Goal: Information Seeking & Learning: Learn about a topic

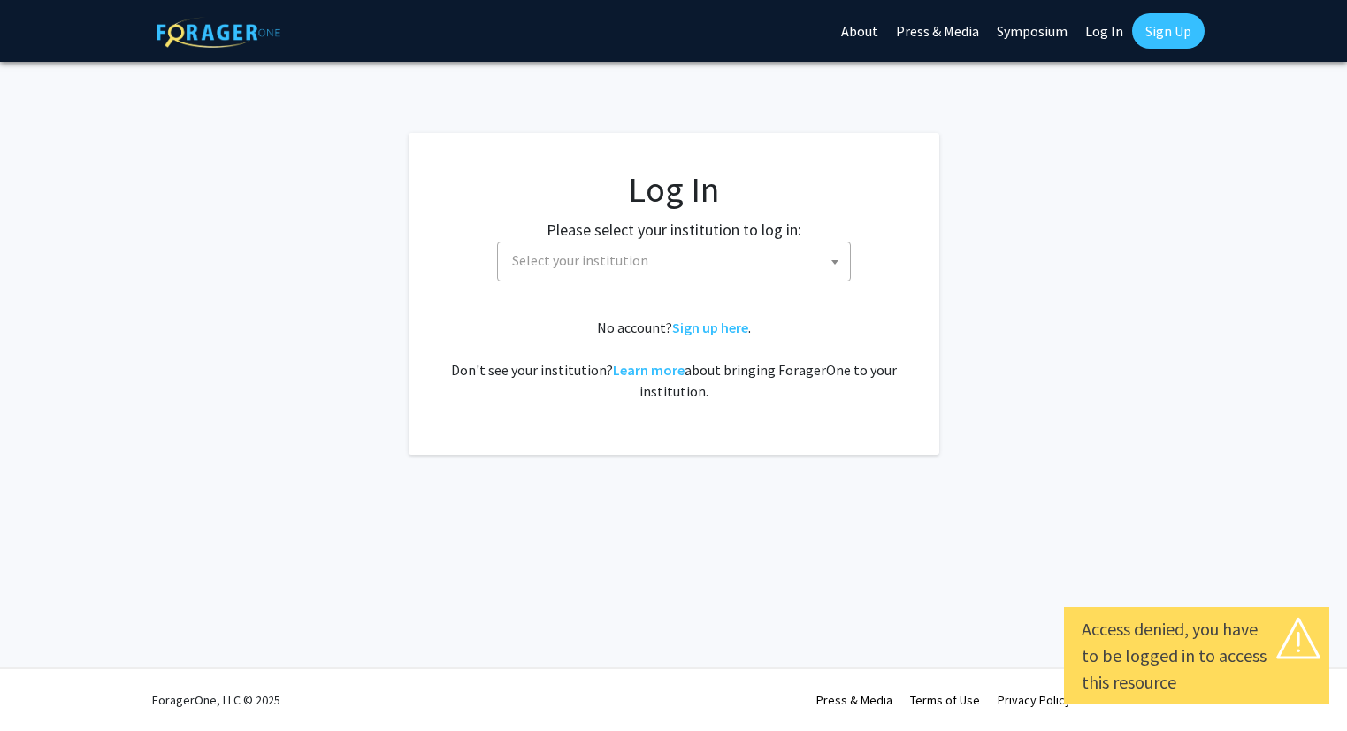
select select
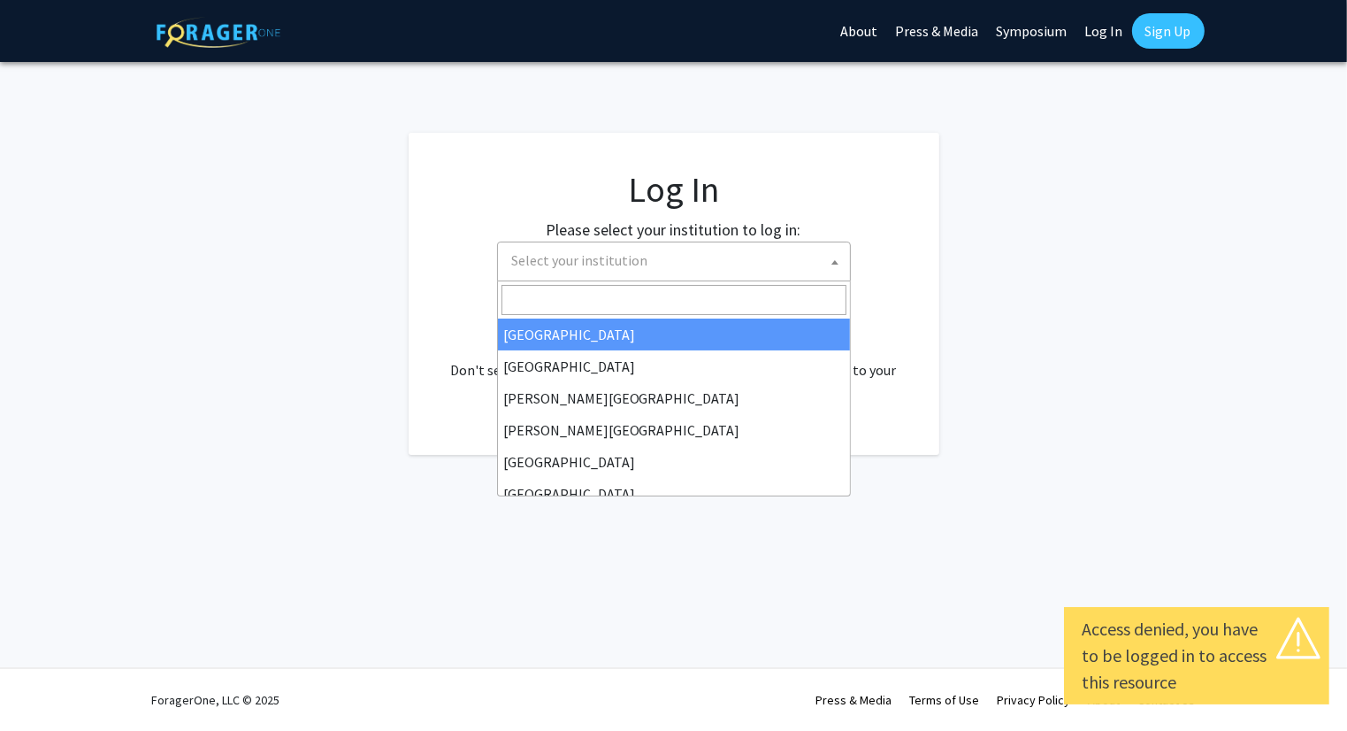
click at [775, 256] on span "Select your institution" at bounding box center [677, 260] width 345 height 36
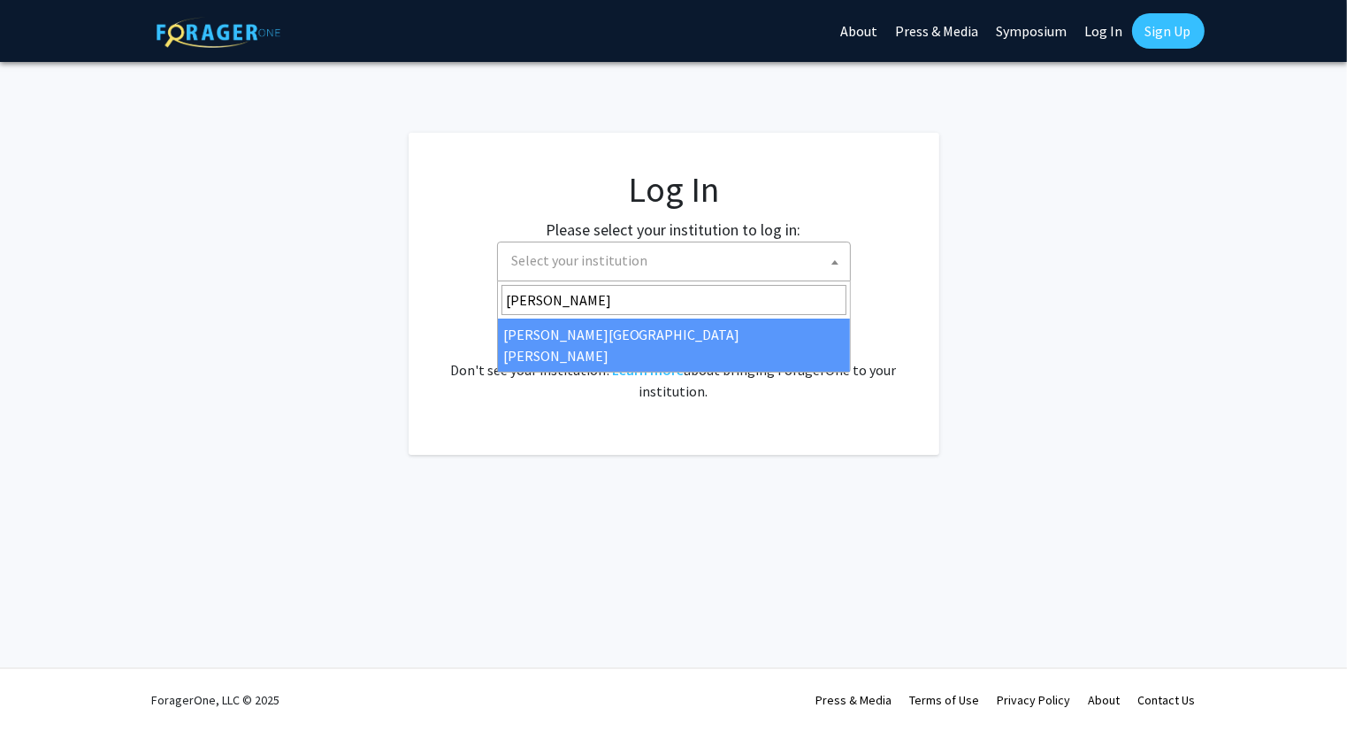
type input "[PERSON_NAME]"
select select "1"
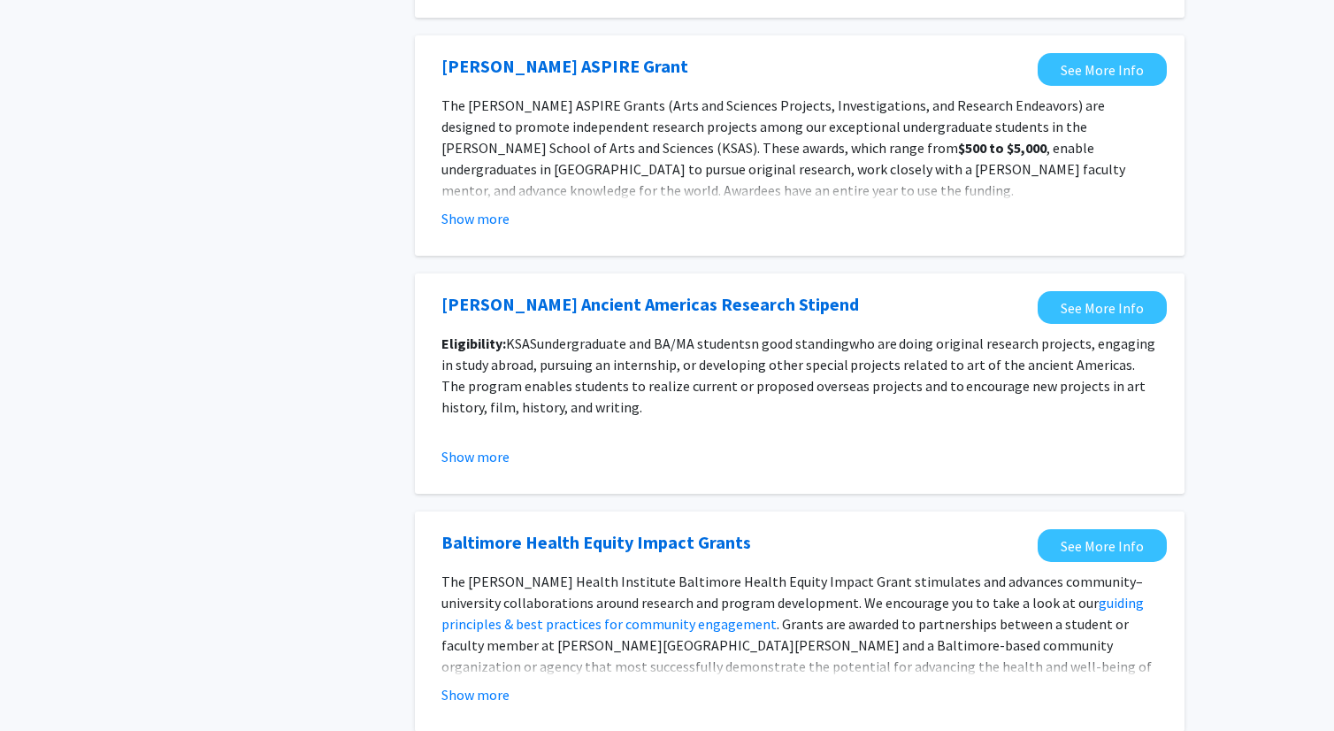
scroll to position [1879, 0]
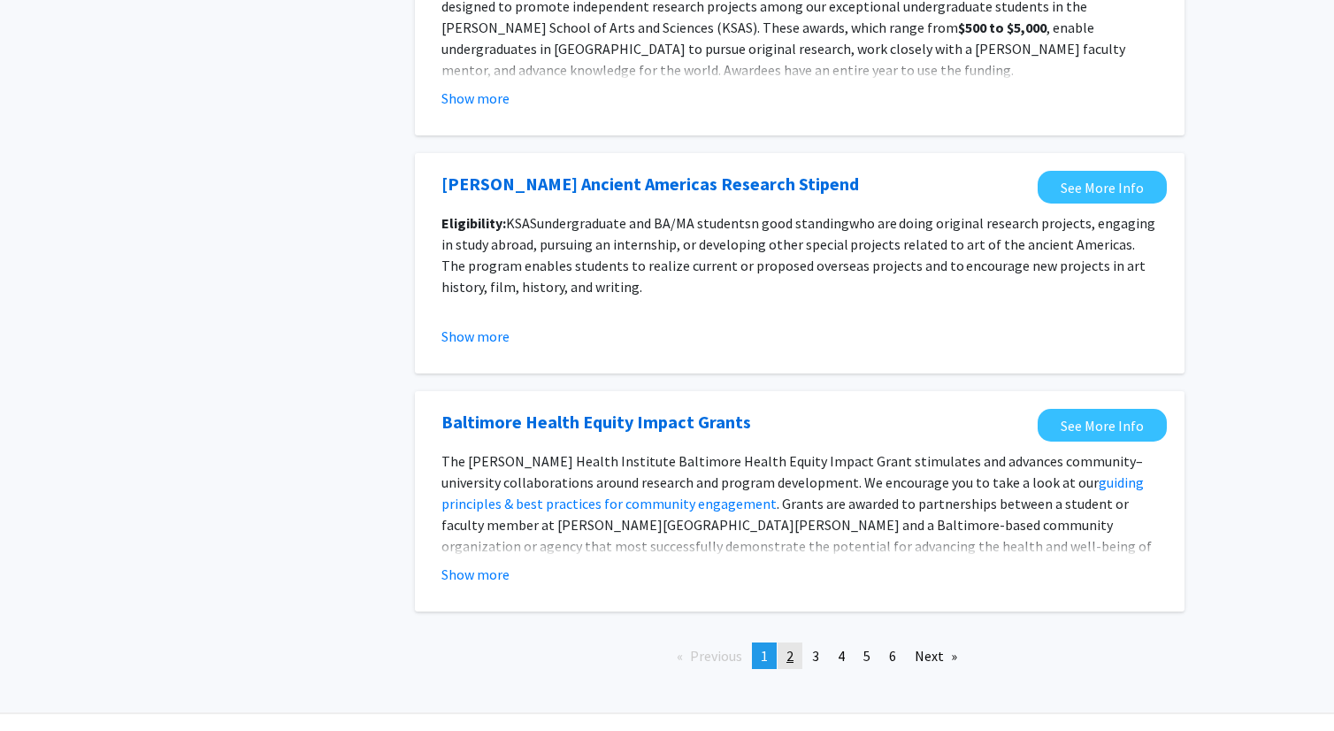
click at [789, 657] on span "2" at bounding box center [789, 656] width 7 height 18
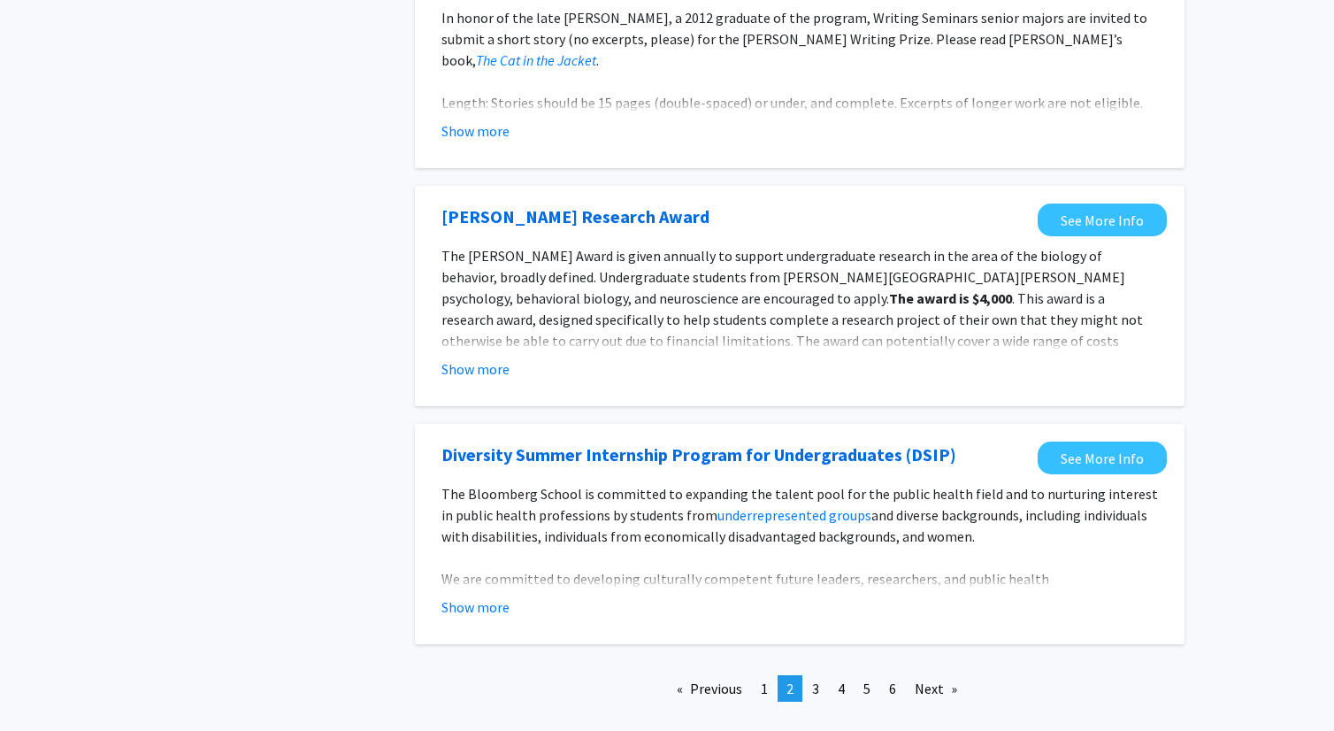
scroll to position [1994, 0]
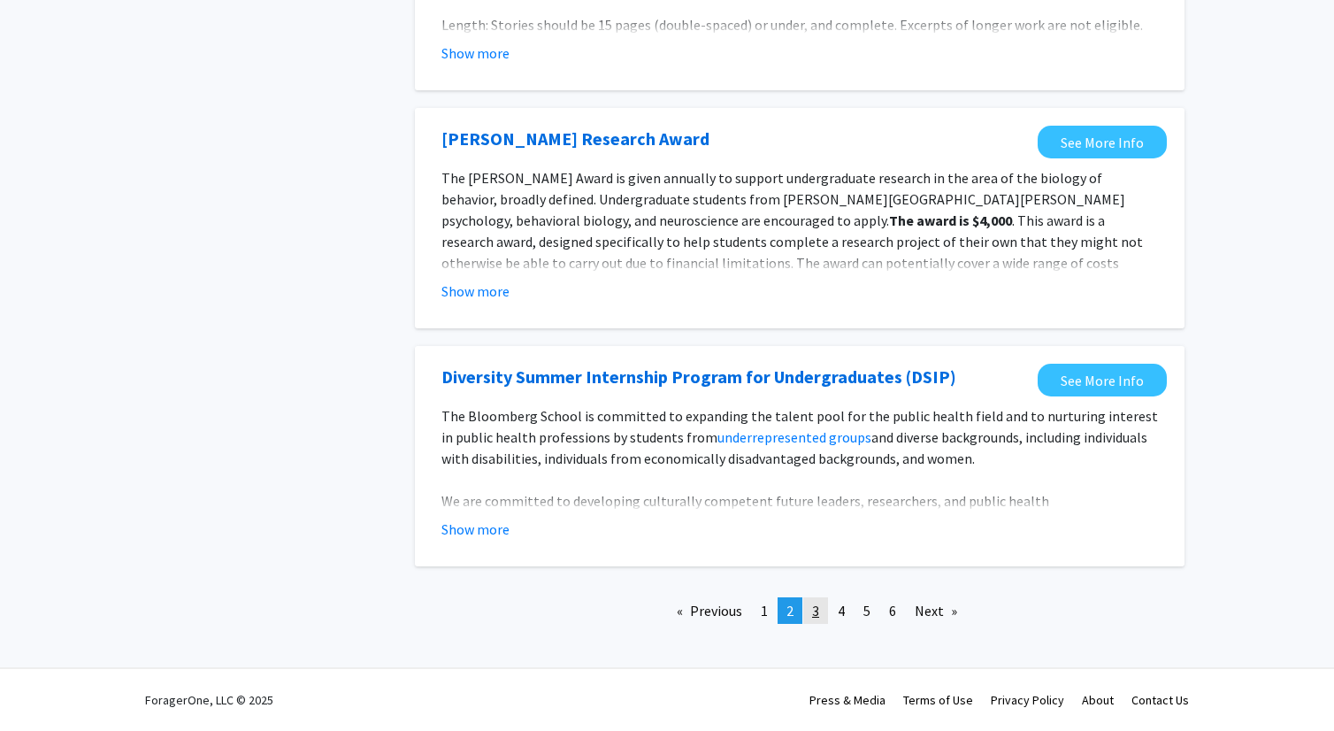
click at [819, 609] on span "3" at bounding box center [815, 610] width 7 height 18
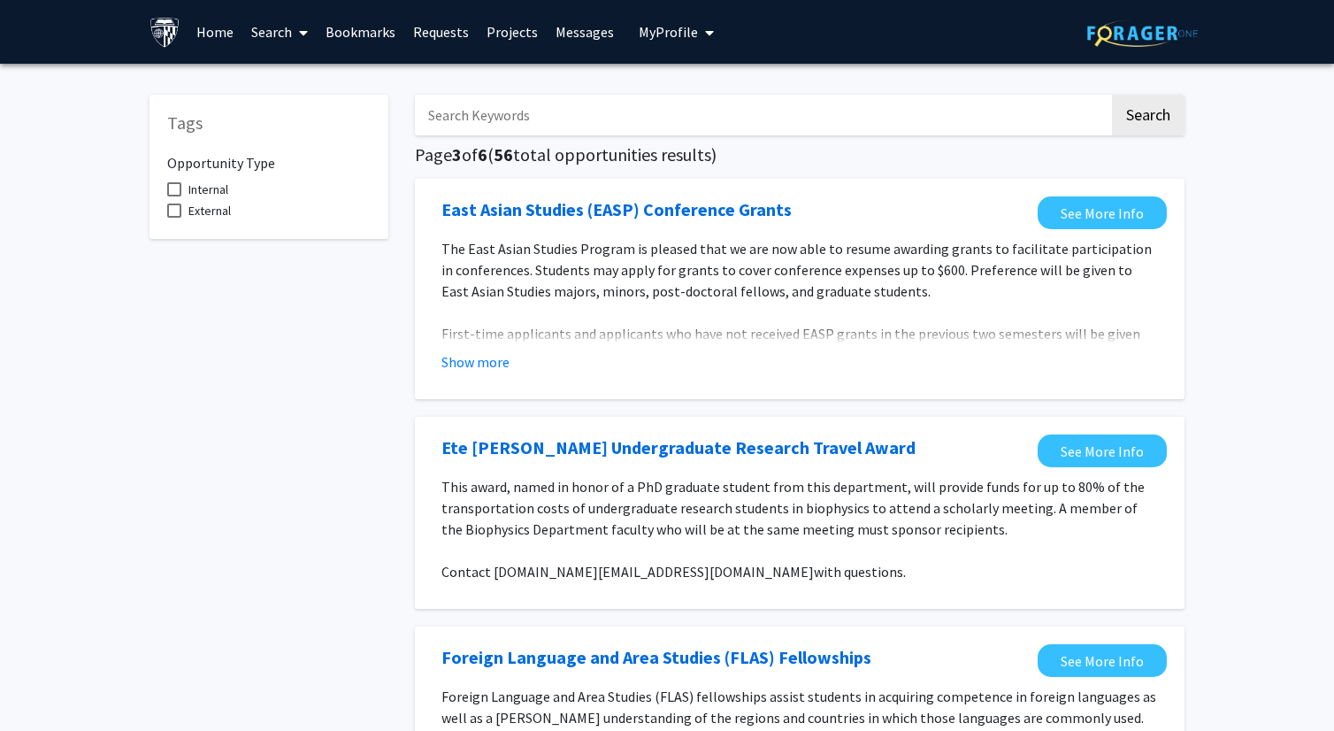
click at [584, 107] on input "Search Keywords" at bounding box center [762, 115] width 694 height 41
type input "g"
click at [1112, 95] on button "Search" at bounding box center [1148, 115] width 73 height 41
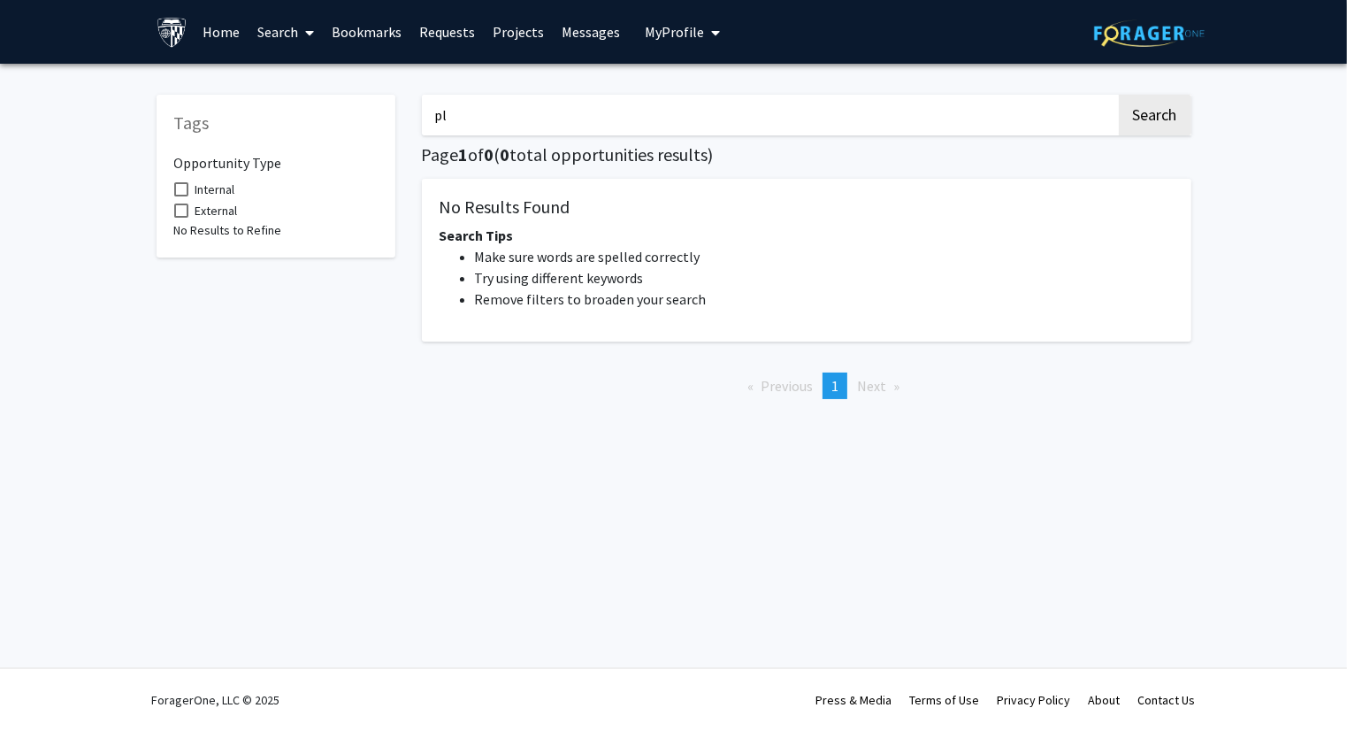
type input "p"
type input "environment"
click at [1119, 95] on button "Search" at bounding box center [1155, 115] width 73 height 41
